Goal: Task Accomplishment & Management: Use online tool/utility

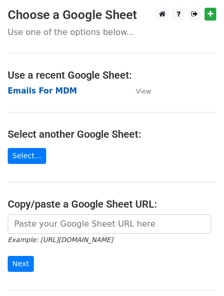
click at [53, 92] on strong "Emails For MDM" at bounding box center [42, 90] width 69 height 9
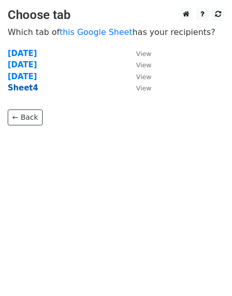
click at [26, 89] on strong "Sheet4" at bounding box center [23, 87] width 30 height 9
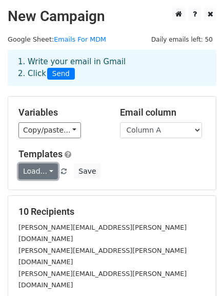
click at [37, 167] on link "Load..." at bounding box center [38, 171] width 40 height 16
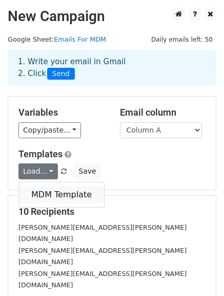
click at [49, 191] on link "MDM Template" at bounding box center [61, 194] width 85 height 16
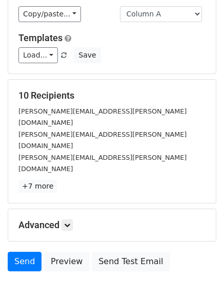
scroll to position [144, 0]
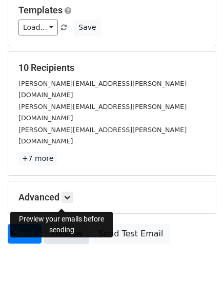
click at [64, 224] on link "Preview" at bounding box center [66, 233] width 45 height 19
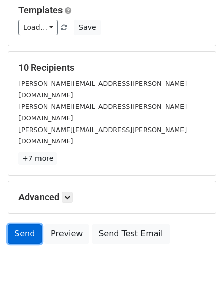
click at [32, 224] on link "Send" at bounding box center [25, 233] width 34 height 19
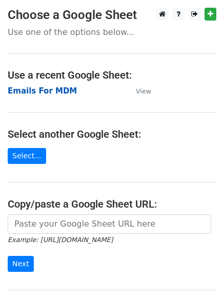
click at [52, 93] on strong "Emails For MDM" at bounding box center [42, 90] width 69 height 9
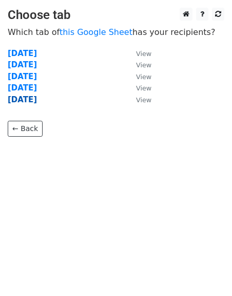
click at [21, 102] on strong "[DATE]" at bounding box center [22, 99] width 29 height 9
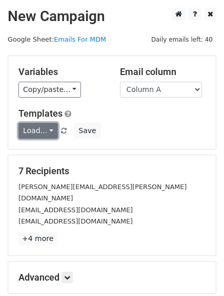
click at [30, 126] on link "Load..." at bounding box center [38, 131] width 40 height 16
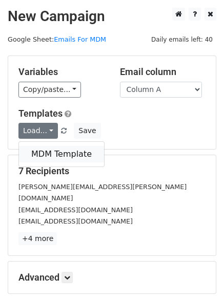
click at [42, 150] on link "MDM Template" at bounding box center [61, 154] width 85 height 16
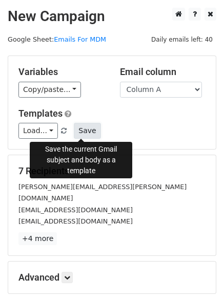
click at [86, 134] on button "Save" at bounding box center [87, 131] width 27 height 16
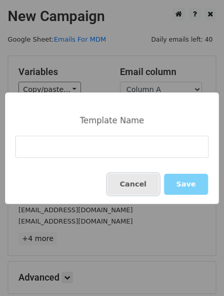
click at [142, 189] on button "Cancel" at bounding box center [133, 183] width 51 height 21
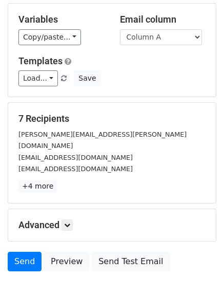
scroll to position [103, 0]
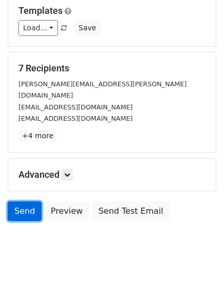
click at [26, 201] on link "Send" at bounding box center [25, 210] width 34 height 19
